Goal: Find specific page/section: Find specific page/section

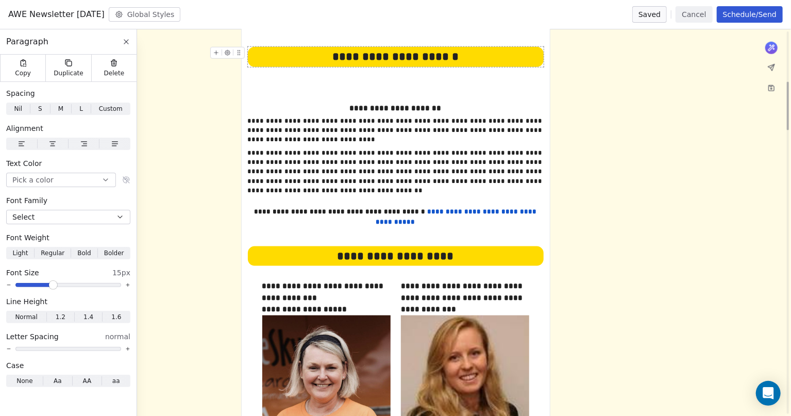
scroll to position [644, 0]
